Goal: Task Accomplishment & Management: Use online tool/utility

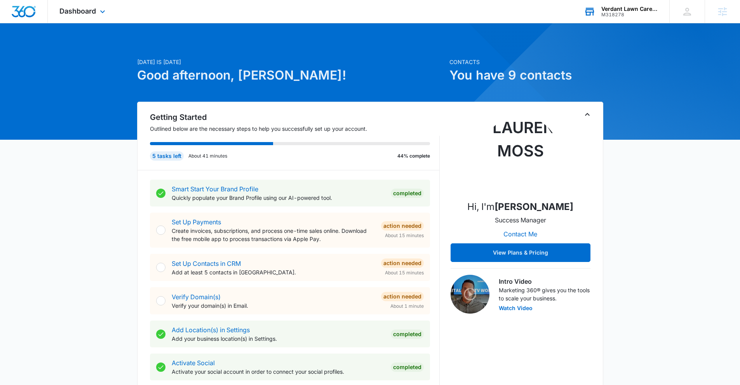
click at [633, 13] on div "M318278" at bounding box center [629, 14] width 57 height 5
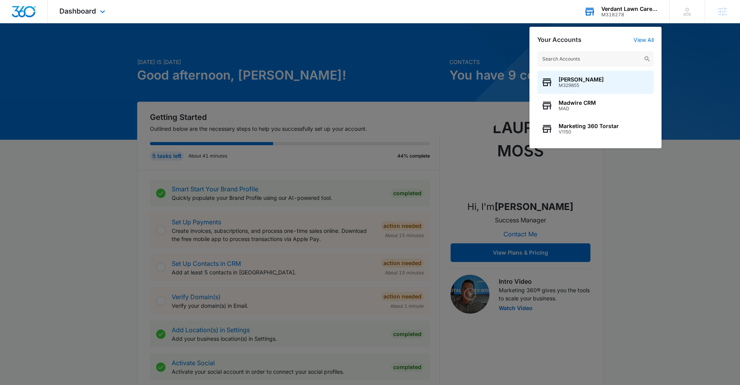
click at [612, 55] on input "text" at bounding box center [595, 59] width 116 height 16
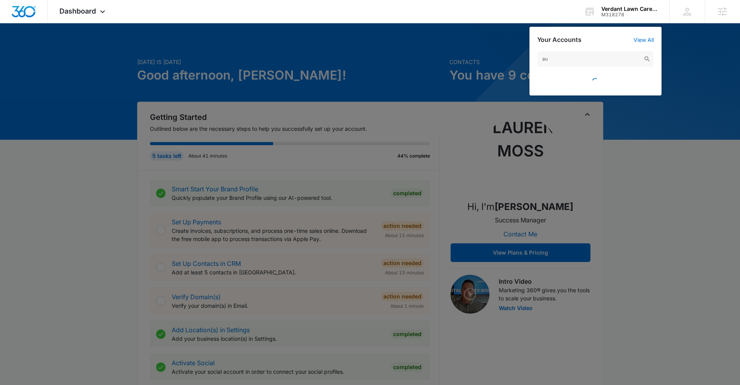
type input "a"
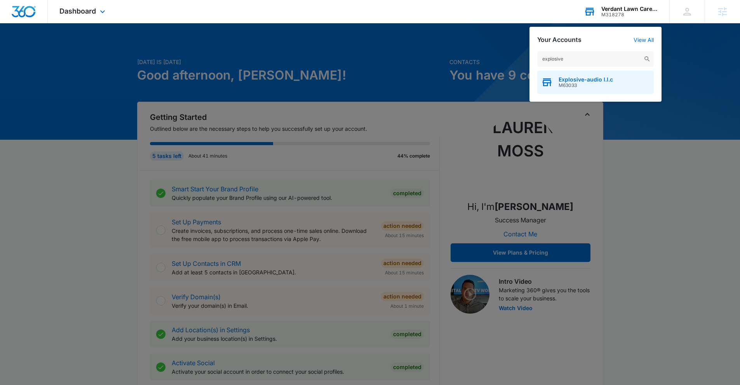
type input "explosive"
click at [608, 78] on span "Explosive-audio l.l.c" at bounding box center [585, 79] width 54 height 6
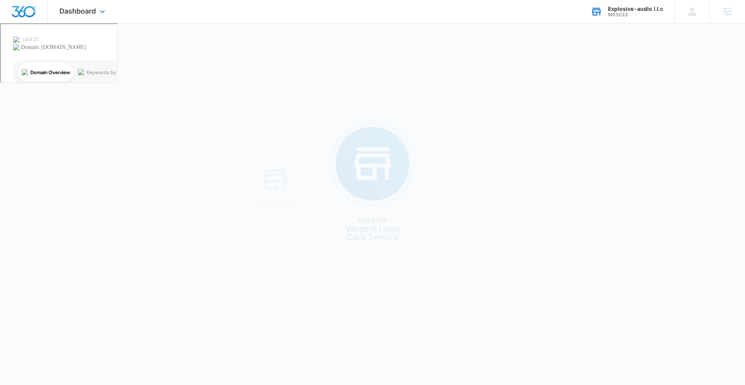
click at [575, 89] on div "M318278 Verdant Lawn Care Service M63033 Explosive-audio l.l.c" at bounding box center [372, 192] width 745 height 385
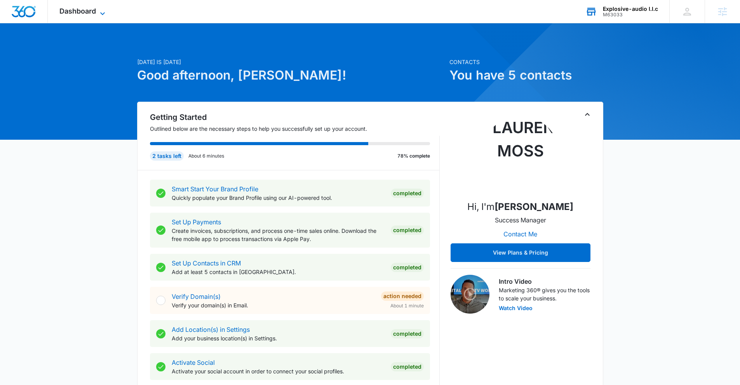
click at [84, 13] on span "Dashboard" at bounding box center [77, 11] width 36 height 8
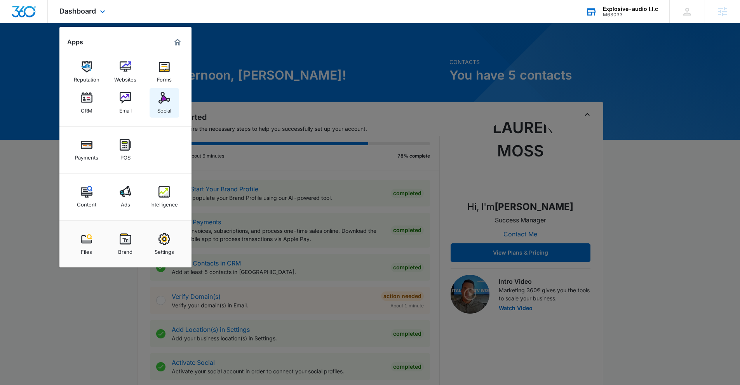
click at [155, 100] on link "Social" at bounding box center [164, 103] width 30 height 30
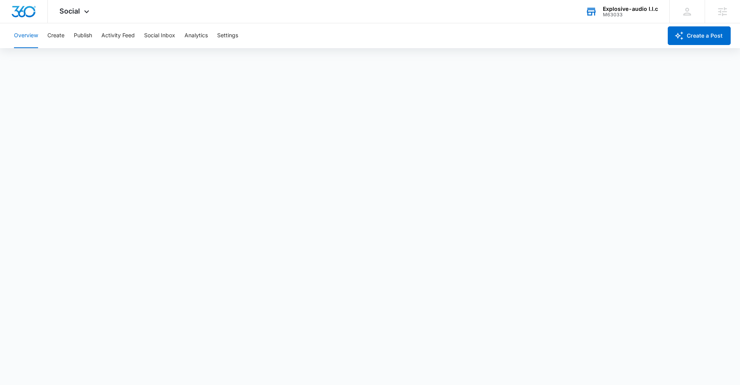
scroll to position [2, 0]
click at [54, 35] on button "Create" at bounding box center [55, 35] width 17 height 25
click at [83, 35] on button "Publish" at bounding box center [83, 35] width 18 height 25
